Goal: Information Seeking & Learning: Learn about a topic

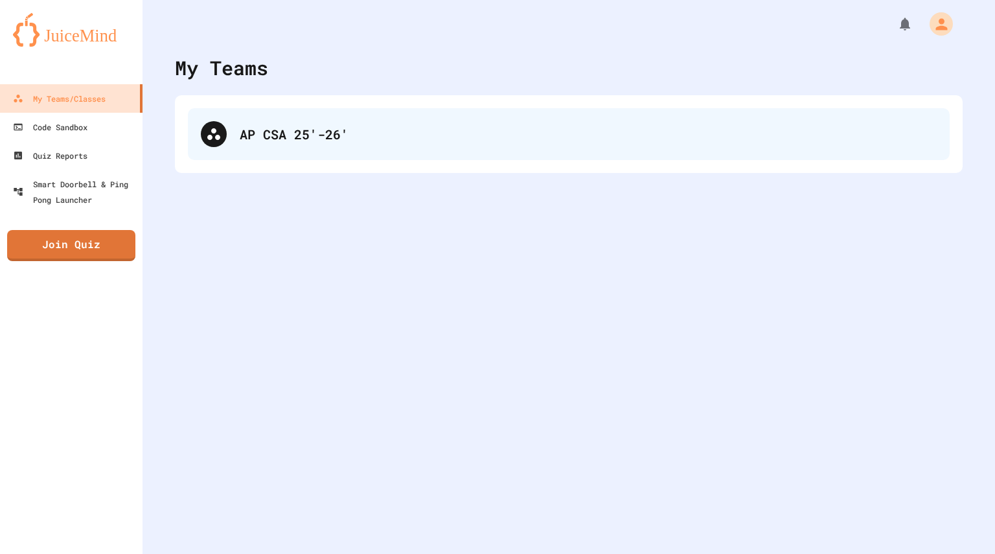
click at [288, 144] on div "AP CSA 25'-26'" at bounding box center [569, 134] width 762 height 52
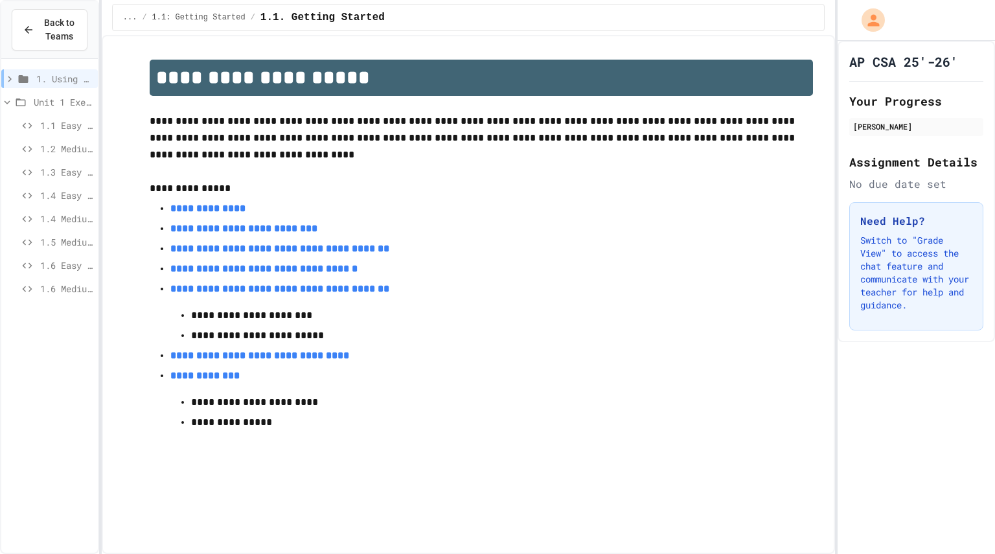
click at [4, 78] on icon at bounding box center [10, 79] width 12 height 12
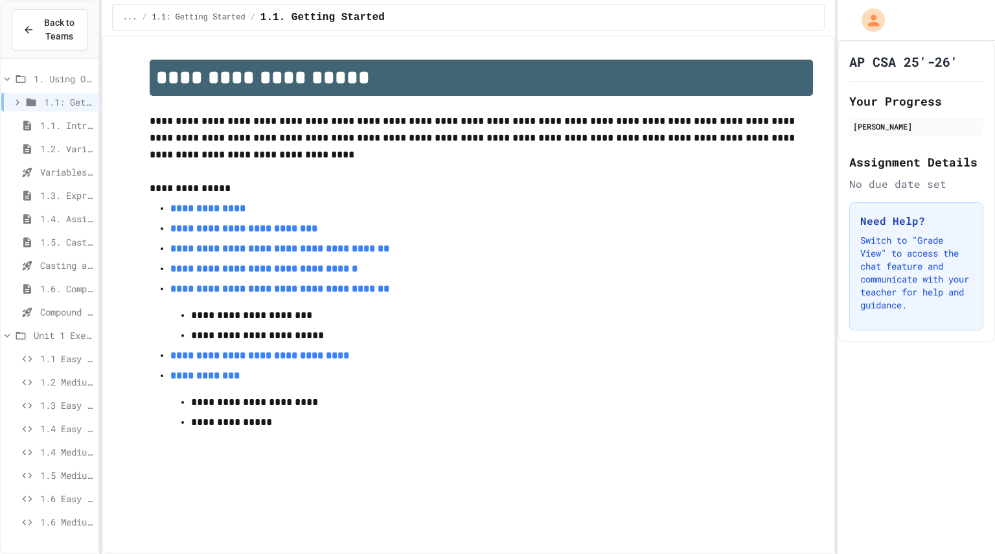
click at [58, 284] on span "1.6. Compound Assignment Operators" at bounding box center [66, 289] width 52 height 14
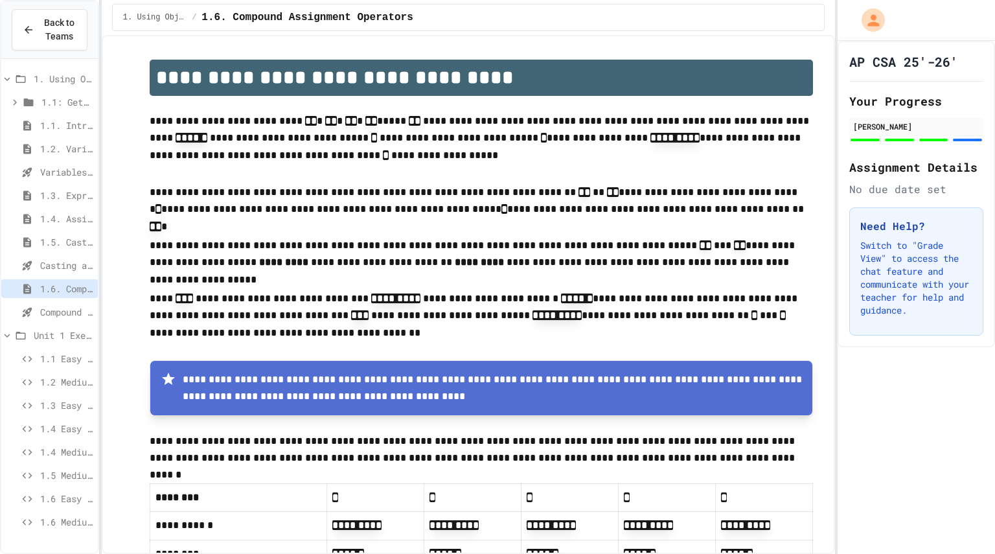
click at [50, 306] on span "Compound assignment operators - Quiz" at bounding box center [66, 312] width 52 height 14
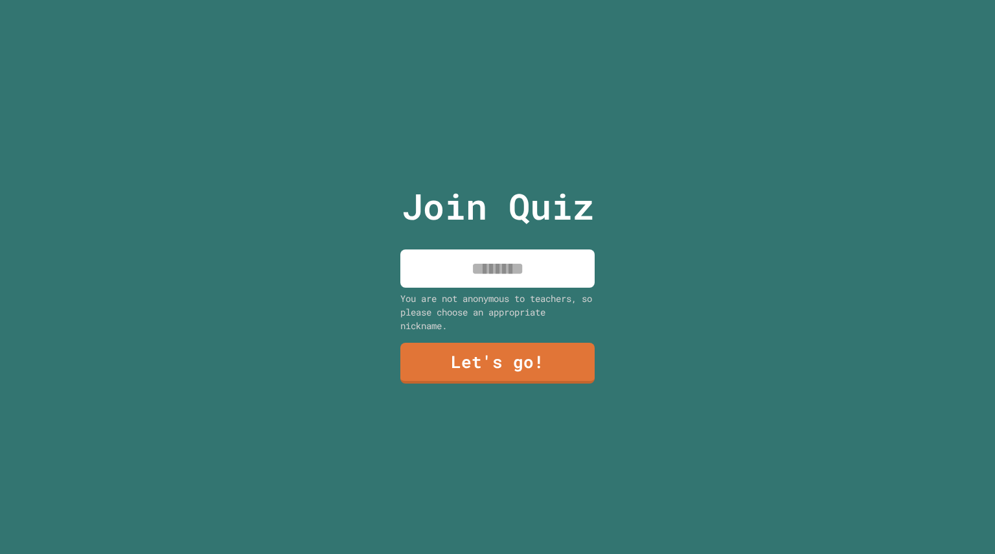
click at [520, 249] on input at bounding box center [497, 268] width 194 height 38
type input "******"
click at [501, 345] on link "Let's go!" at bounding box center [497, 361] width 179 height 43
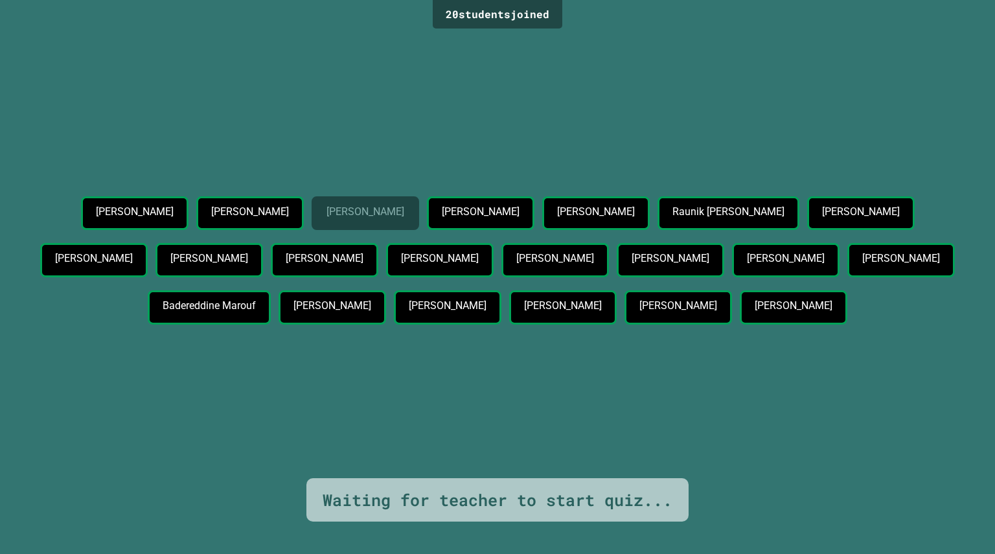
click at [464, 115] on div "Jeremy Tsiboah Pavel Kostarev Girish Verma Mason Amziane hamza hilmi Raunik Wal…" at bounding box center [497, 255] width 930 height 446
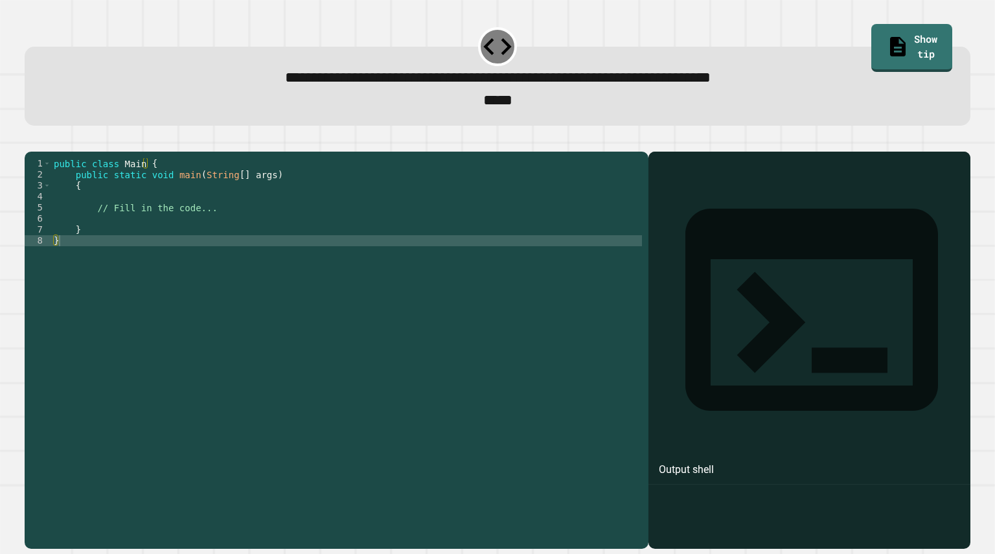
click at [205, 229] on div "public class Main { public static void main ( String [ ] args ) { // Fill in th…" at bounding box center [346, 334] width 591 height 352
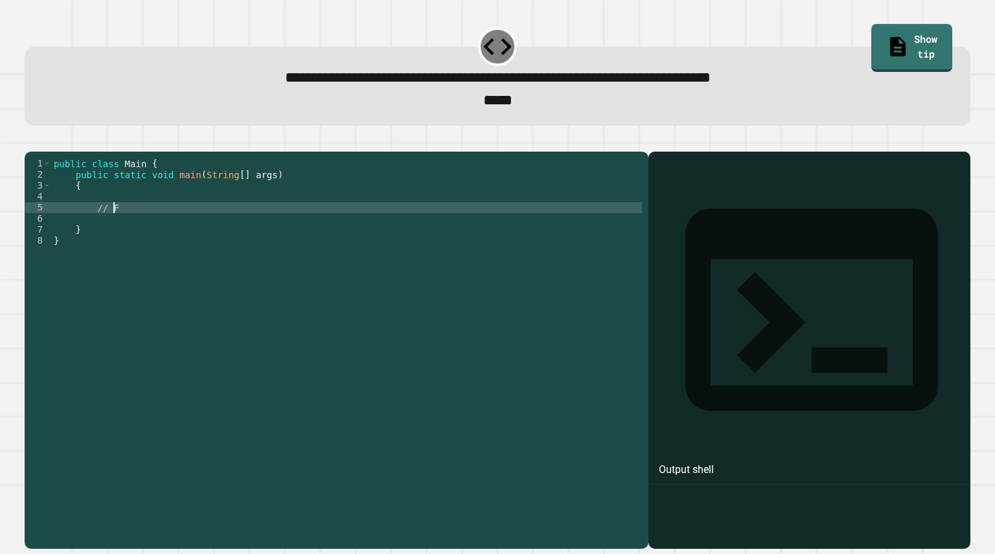
type textarea "*"
click at [197, 233] on div "public class Main { public static void main ( String [ ] args ) { System . out …" at bounding box center [346, 334] width 591 height 352
click at [212, 227] on div "public class Main { public static void main ( String [ ] args ) { System . out …" at bounding box center [346, 334] width 591 height 352
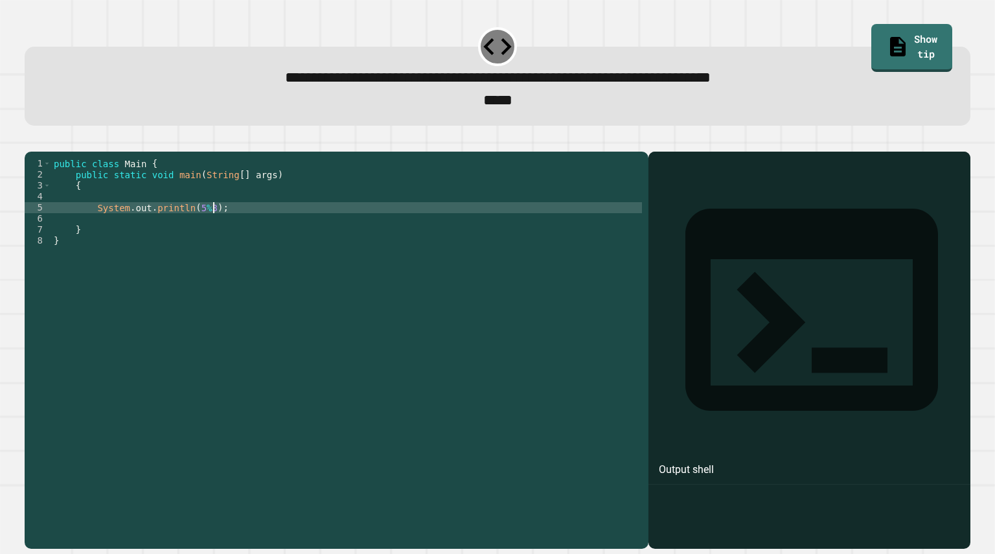
type textarea "**********"
click at [31, 141] on icon "button" at bounding box center [31, 141] width 0 height 0
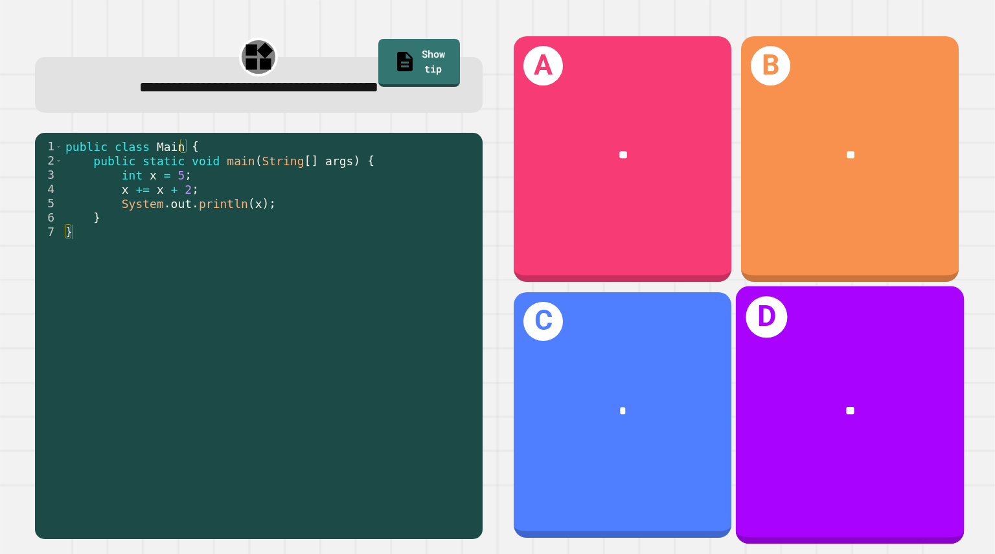
click at [821, 326] on div "D **" at bounding box center [850, 415] width 228 height 258
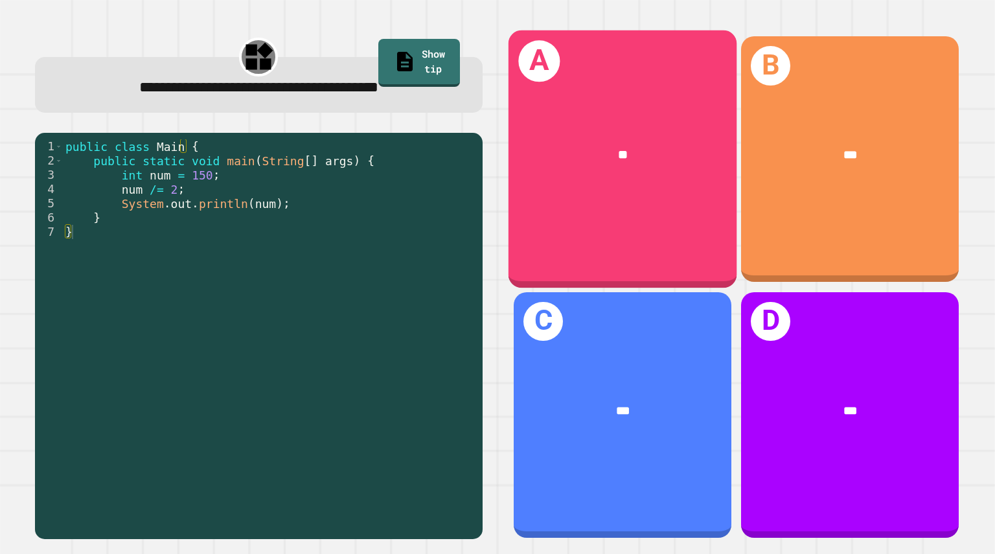
click at [595, 176] on div "**" at bounding box center [622, 155] width 228 height 69
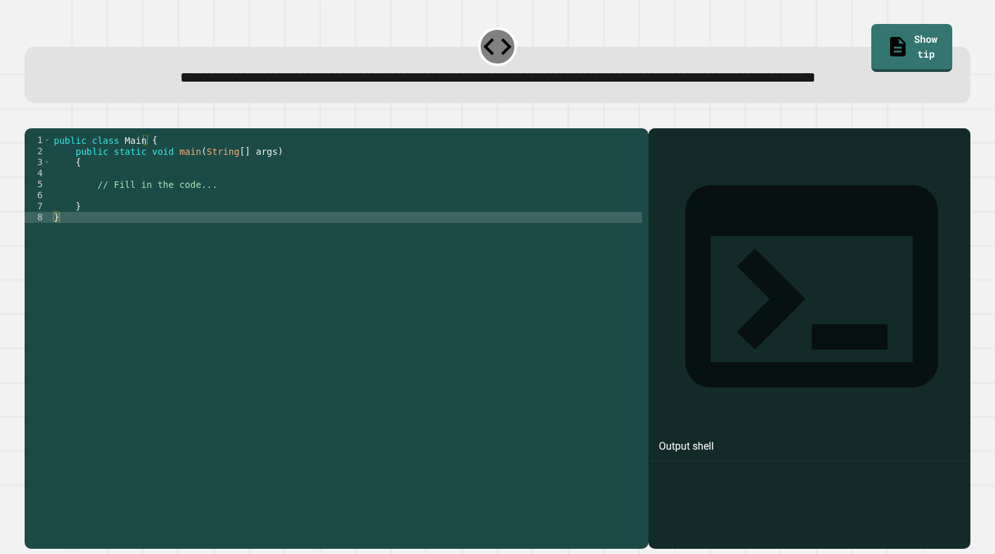
click at [229, 233] on div "public class Main { public static void main ( String [ ] args ) { // Fill in th…" at bounding box center [346, 311] width 591 height 352
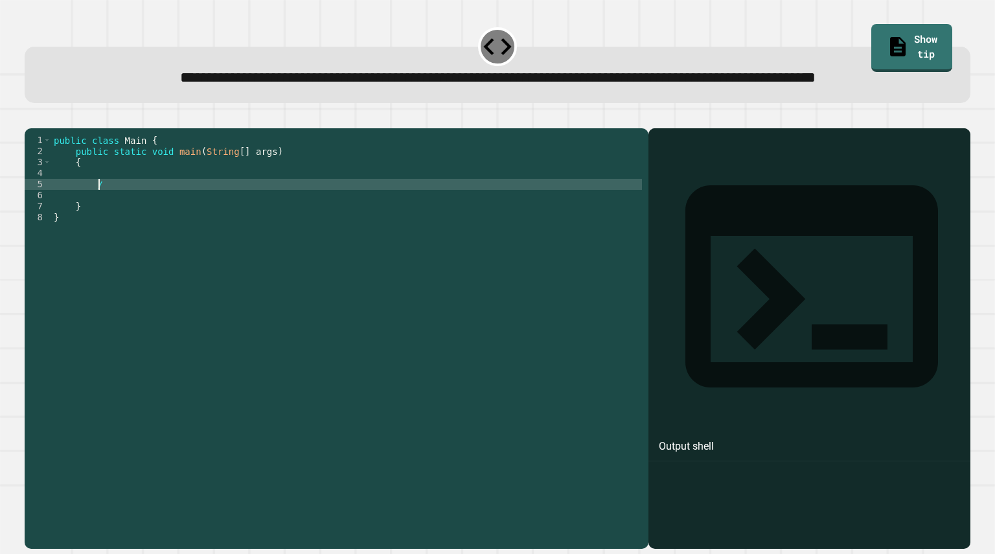
type textarea "*"
type textarea "**********"
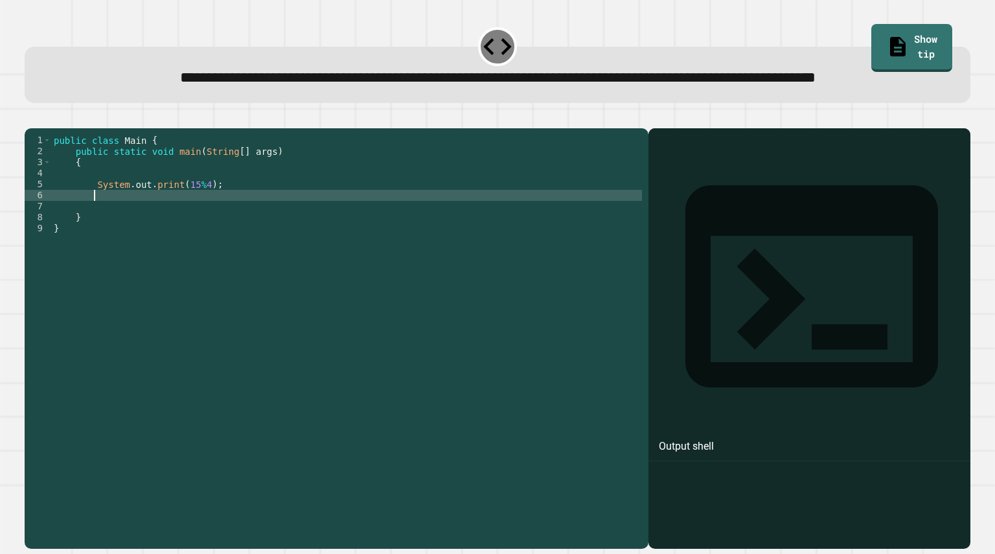
click at [31, 118] on icon "button" at bounding box center [31, 118] width 0 height 0
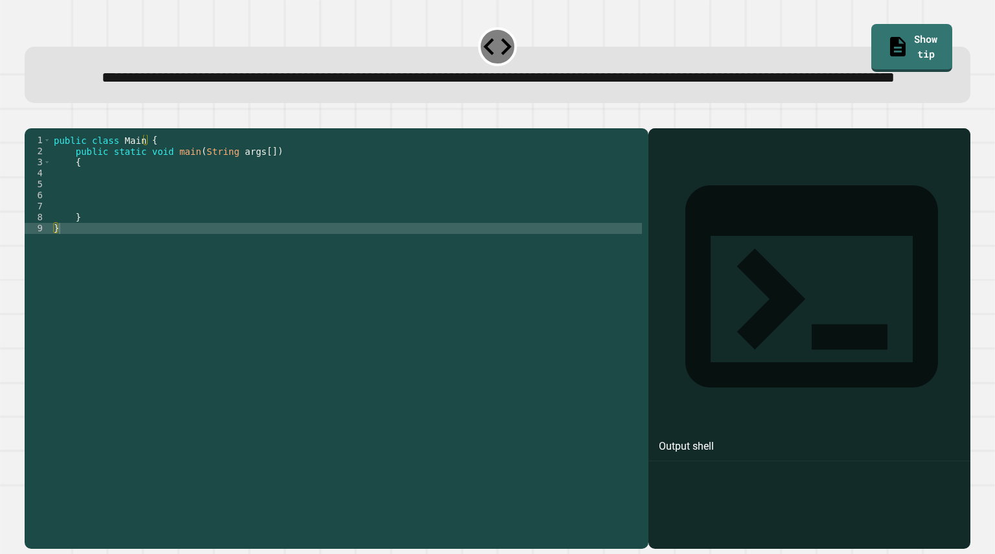
click at [129, 224] on div "public class Main { public static void main ( String args [ ]) { } }" at bounding box center [346, 311] width 591 height 352
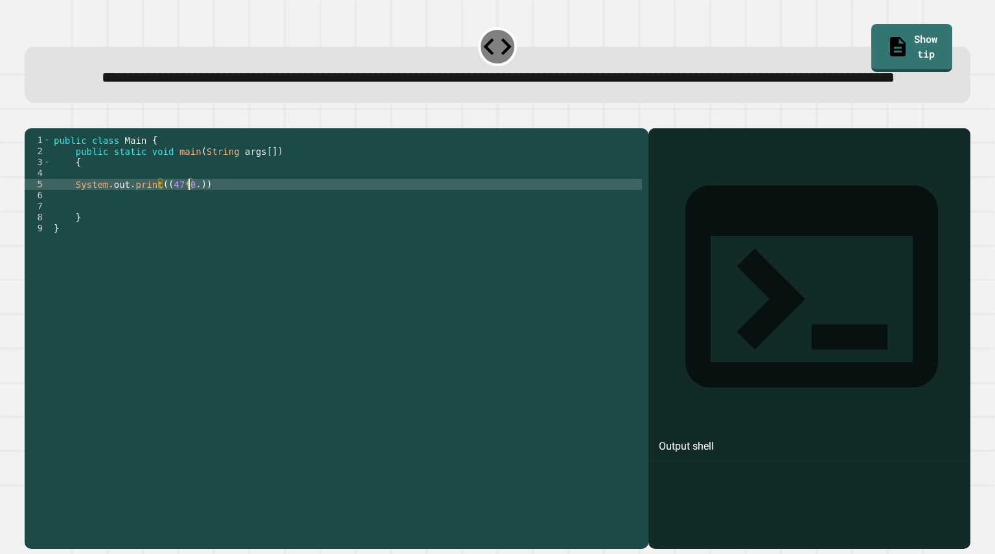
scroll to position [0, 10]
click at [204, 227] on div "public class Main { public static void main ( String args [ ]) { System . out .…" at bounding box center [346, 311] width 591 height 352
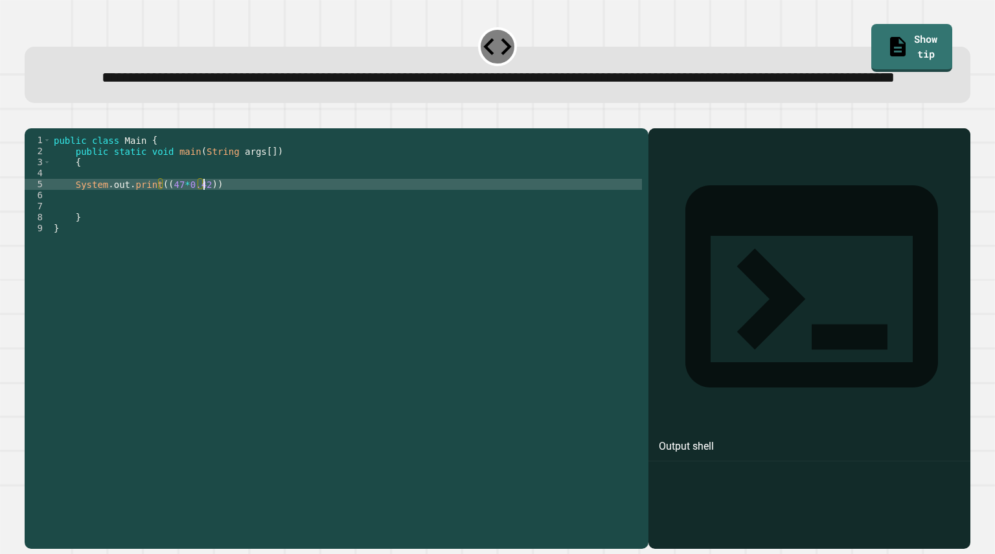
click at [159, 229] on div "public class Main { public static void main ( String args [ ]) { System . out .…" at bounding box center [346, 311] width 591 height 352
click at [226, 227] on div "public class Main { public static void main ( String args [ ]) { System . out .…" at bounding box center [346, 311] width 591 height 352
type textarea "**********"
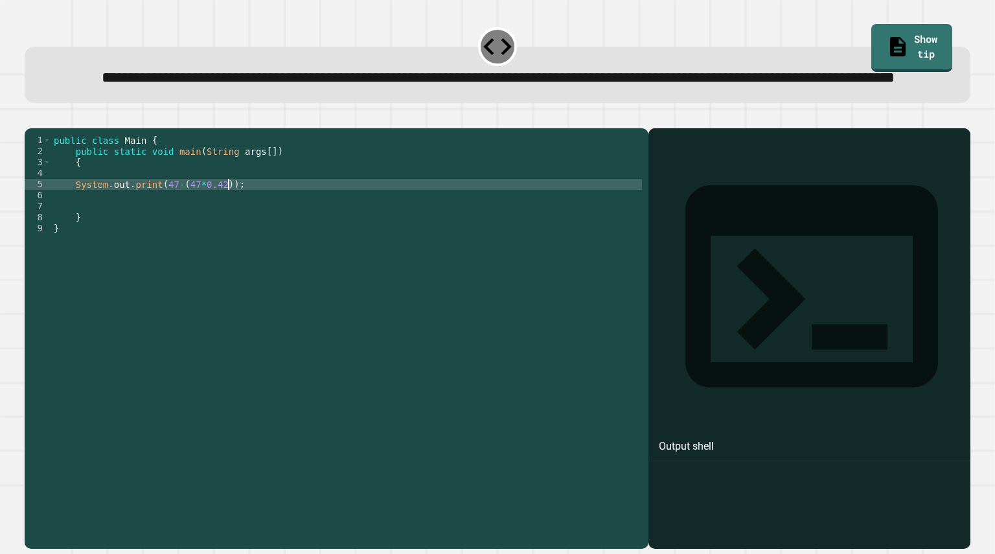
click at [31, 118] on icon "button" at bounding box center [31, 118] width 0 height 0
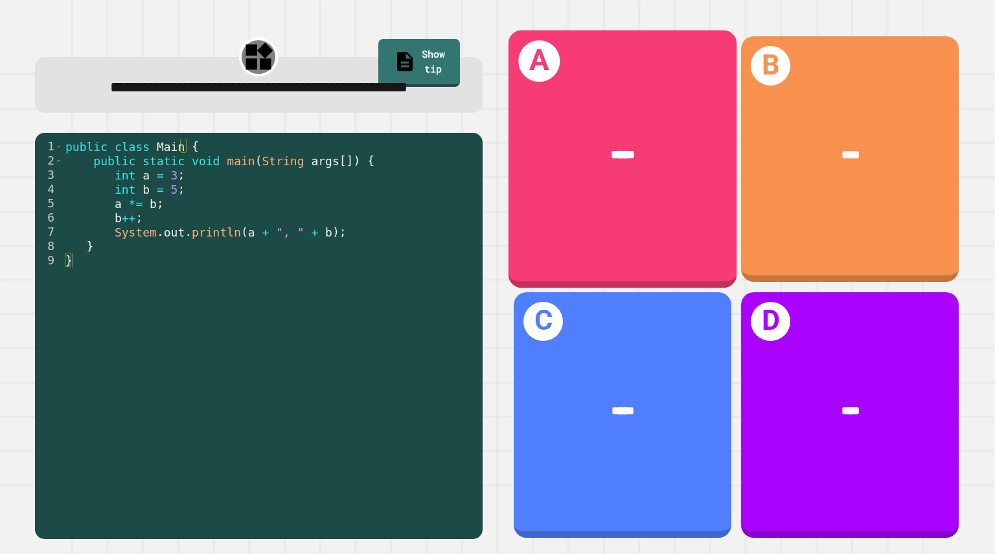
click at [661, 202] on div "A *****" at bounding box center [622, 159] width 228 height 258
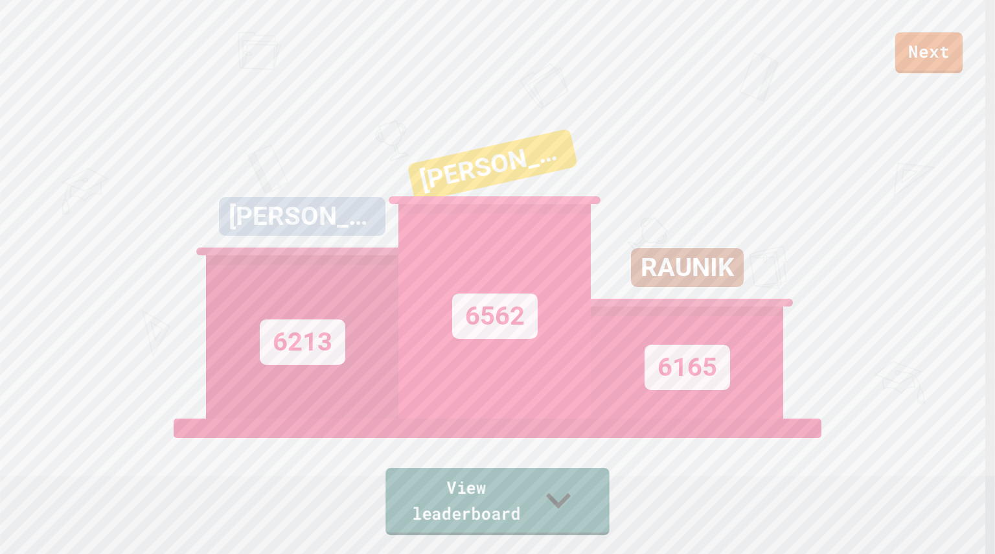
click at [554, 507] on link "View leaderboard" at bounding box center [496, 501] width 223 height 67
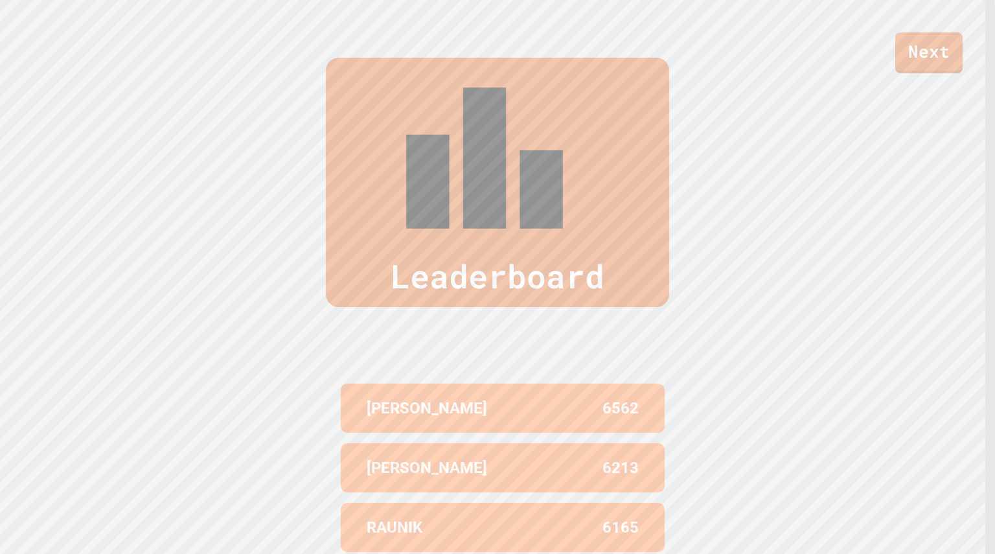
scroll to position [549, 0]
click at [684, 383] on div "Leaderboard ZARIF AHMED 6562 PRESTON 6213 RAUNIK 6165 MASON AMZIANE 6018 JOHN W…" at bounding box center [497, 366] width 995 height 722
click at [681, 383] on div "Leaderboard ZARIF AHMED 6562 PRESTON 6213 RAUNIK 6165 MASON AMZIANE 6018 JOHN W…" at bounding box center [497, 366] width 995 height 722
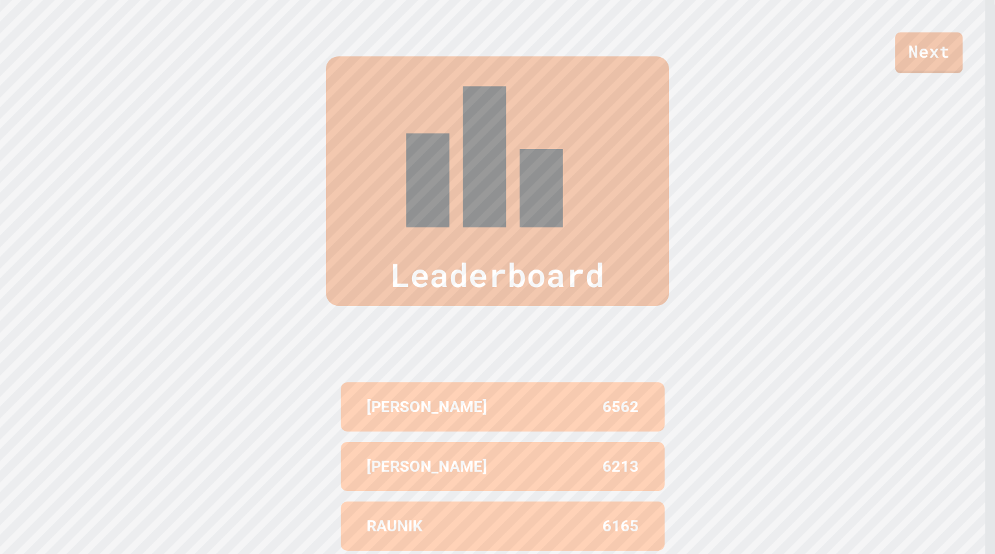
click at [681, 383] on div "Leaderboard ZARIF AHMED 6562 PRESTON 6213 RAUNIK 6165 MASON AMZIANE 6018 JOHN W…" at bounding box center [497, 366] width 995 height 722
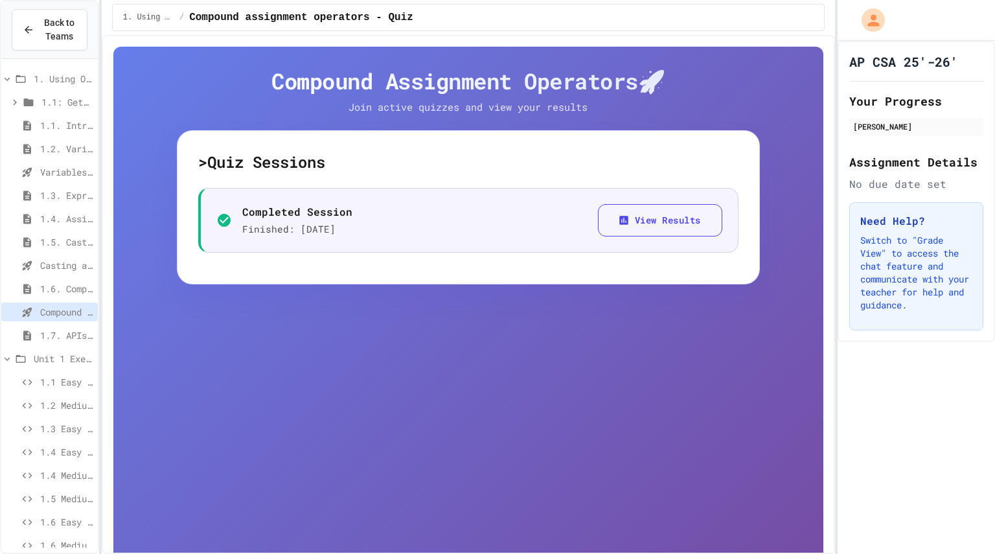
click at [39, 235] on div "1.5. Casting and Ranges of Values" at bounding box center [49, 242] width 97 height 19
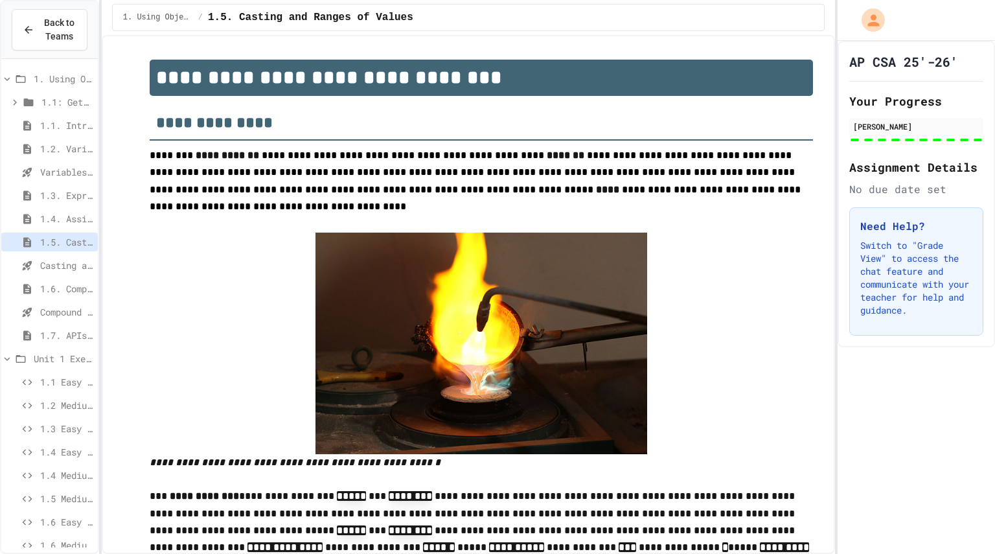
click at [37, 236] on div "1.5. Casting and Ranges of Values" at bounding box center [49, 242] width 97 height 19
click at [60, 211] on div "1.4. Assignment and Input" at bounding box center [49, 218] width 97 height 19
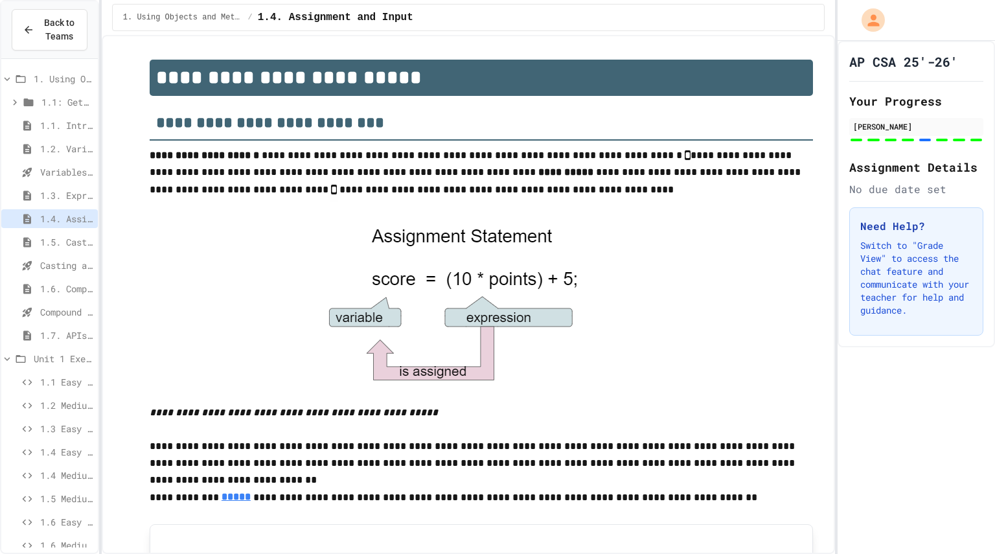
click at [59, 245] on span "1.5. Casting and Ranges of Values" at bounding box center [66, 242] width 52 height 14
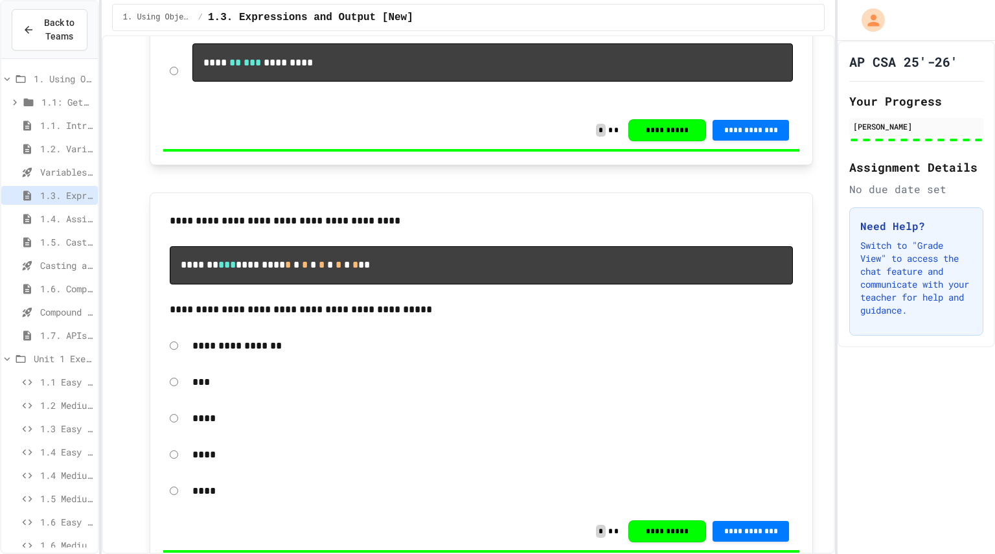
scroll to position [8035, 0]
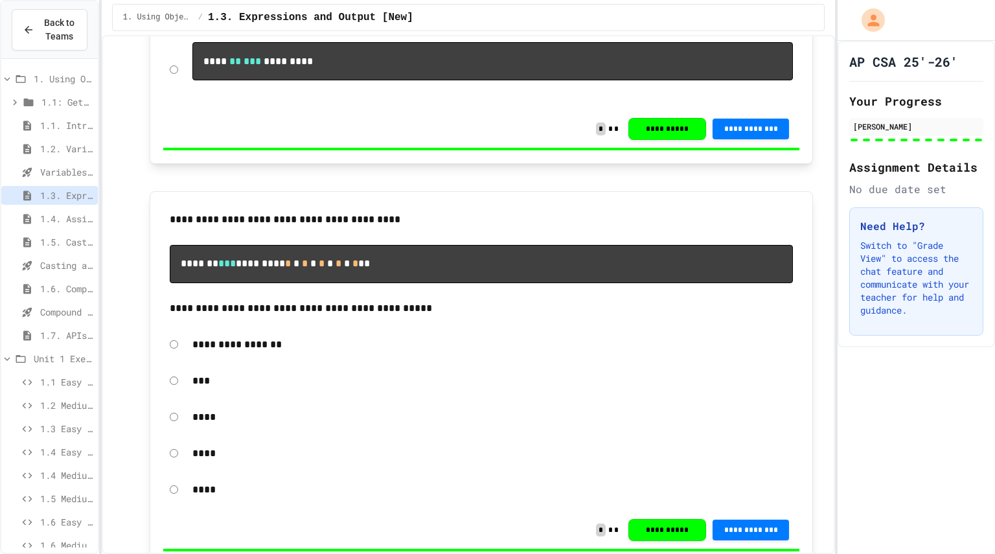
click at [69, 215] on span "1.4. Assignment and Input" at bounding box center [66, 219] width 52 height 14
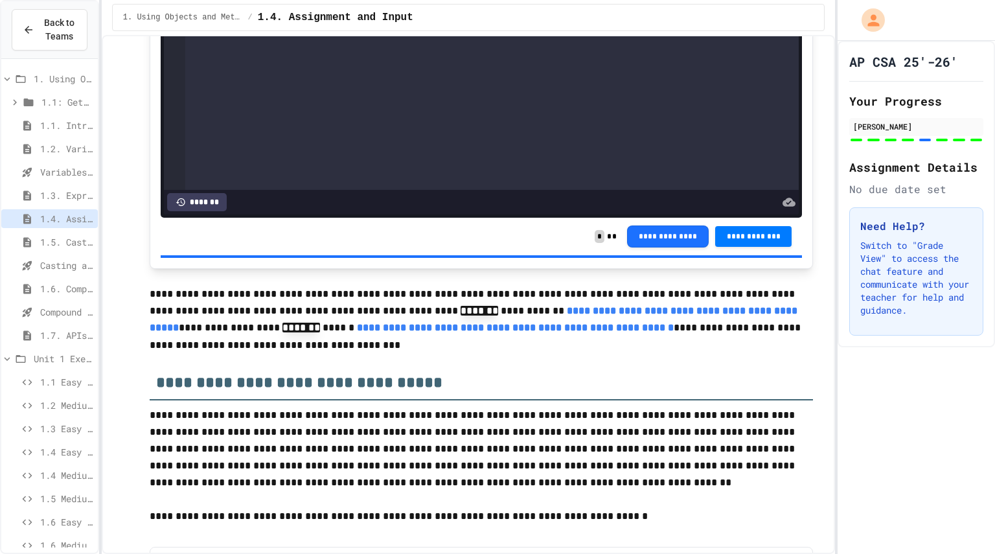
scroll to position [4467, 0]
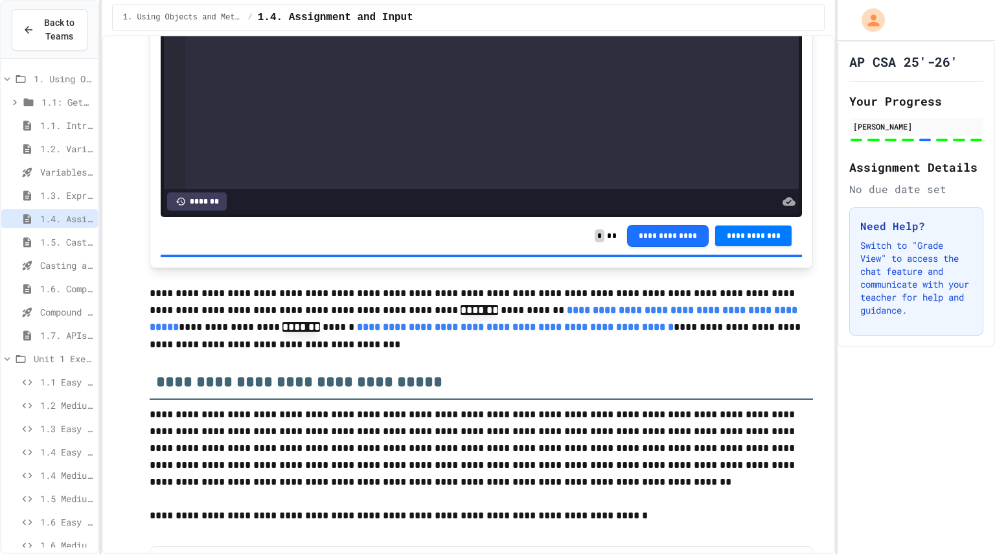
click at [481, 332] on link "**********" at bounding box center [475, 318] width 650 height 27
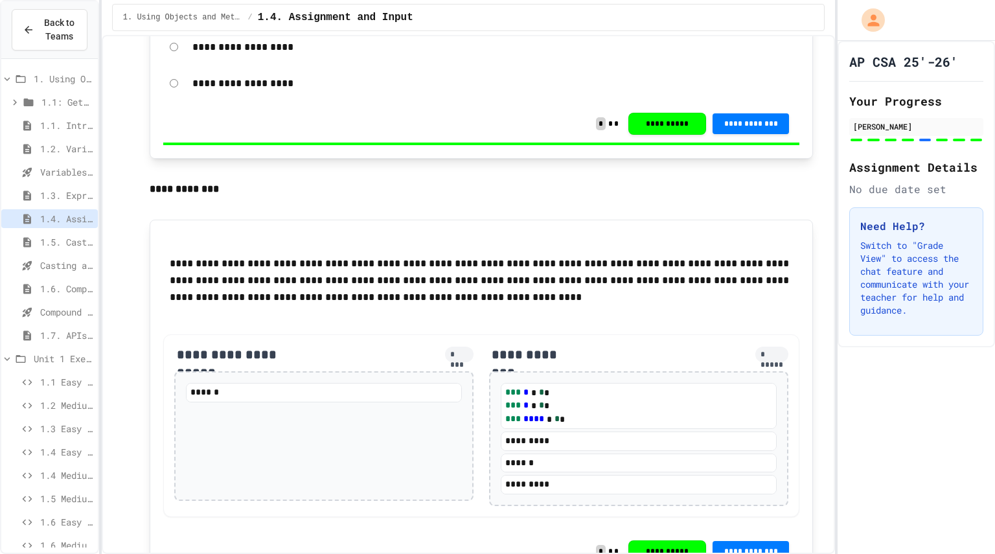
scroll to position [1687, 0]
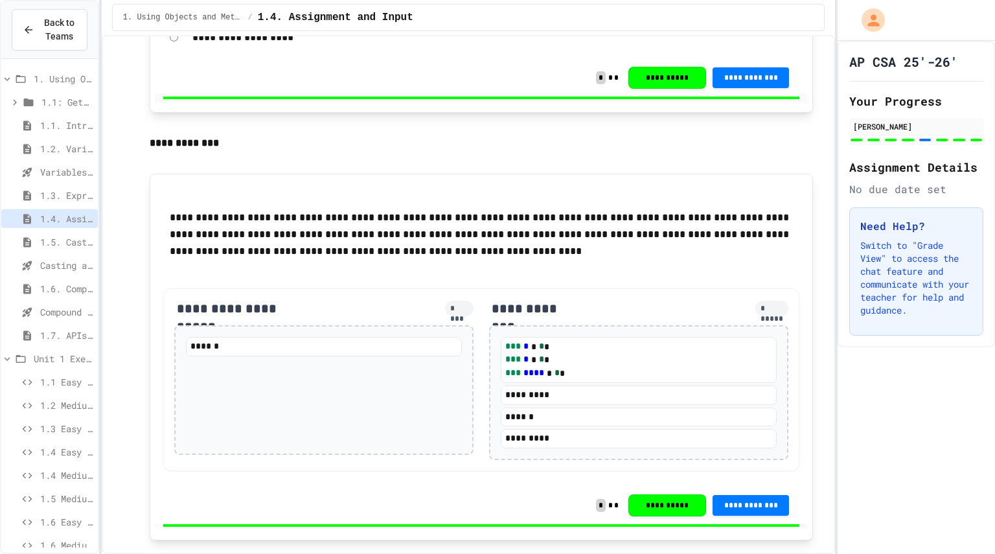
click at [60, 238] on span "1.5. Casting and Ranges of Values" at bounding box center [66, 242] width 52 height 14
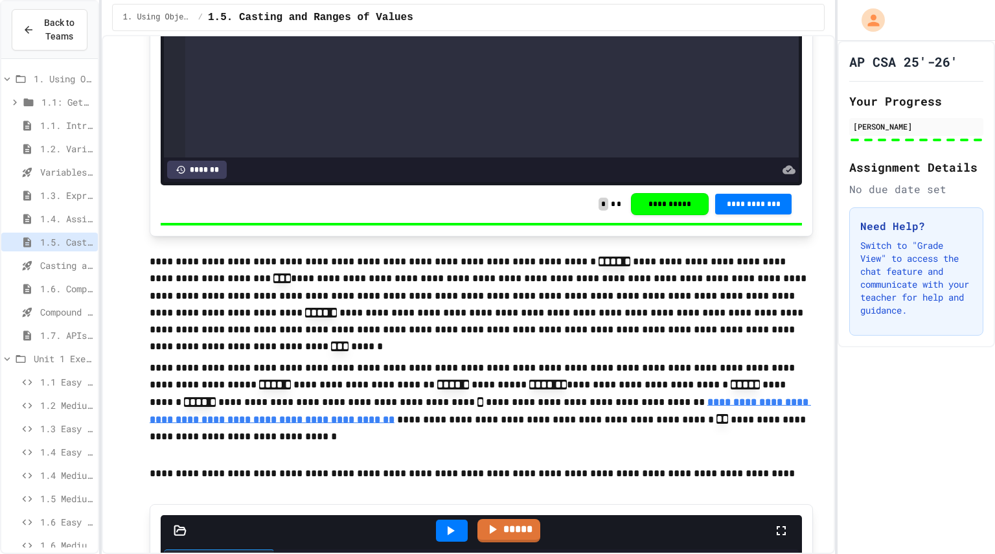
scroll to position [3061, 0]
